Goal: Entertainment & Leisure: Consume media (video, audio)

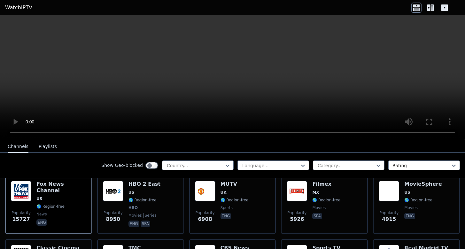
scroll to position [58, 0]
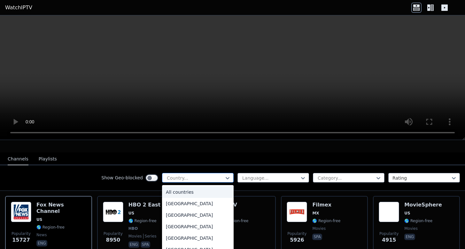
click at [172, 175] on div at bounding box center [195, 178] width 58 height 6
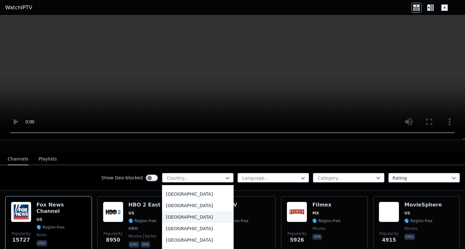
scroll to position [137, 0]
click at [176, 211] on div "[GEOGRAPHIC_DATA]" at bounding box center [198, 217] width 72 height 12
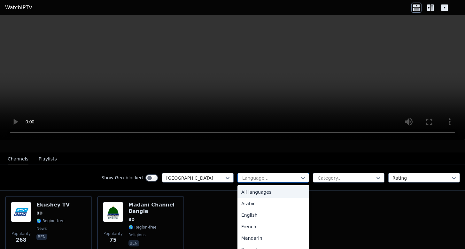
click at [254, 175] on div at bounding box center [271, 178] width 58 height 6
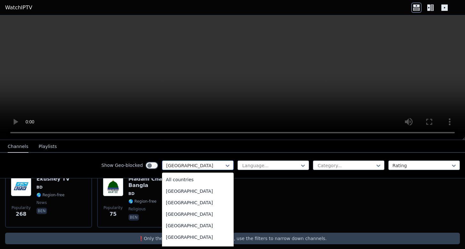
click at [195, 167] on div at bounding box center [195, 165] width 58 height 6
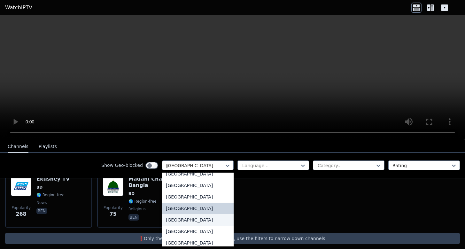
scroll to position [6, 0]
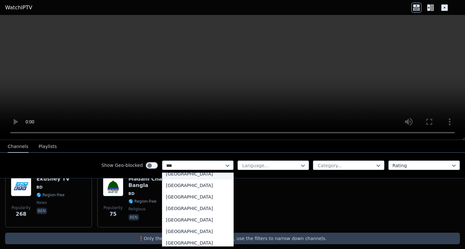
type input "*****"
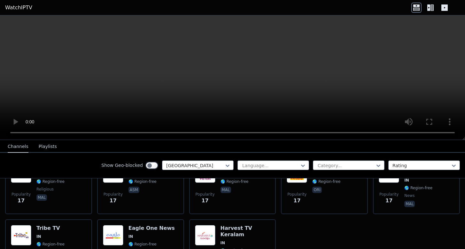
scroll to position [1768, 0]
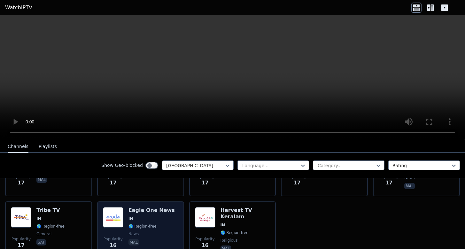
click at [132, 207] on div "Eagle One News IN 🌎 Region-free news mal" at bounding box center [151, 230] width 46 height 46
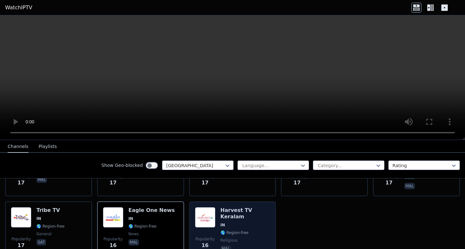
click at [190, 208] on div "Popularity 16 Harvest TV Keralam IN 🌎 Region-free religious mal" at bounding box center [232, 230] width 87 height 58
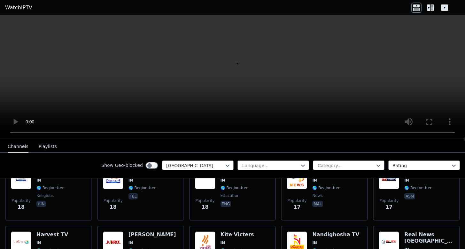
scroll to position [1681, 0]
